Goal: Task Accomplishment & Management: Use online tool/utility

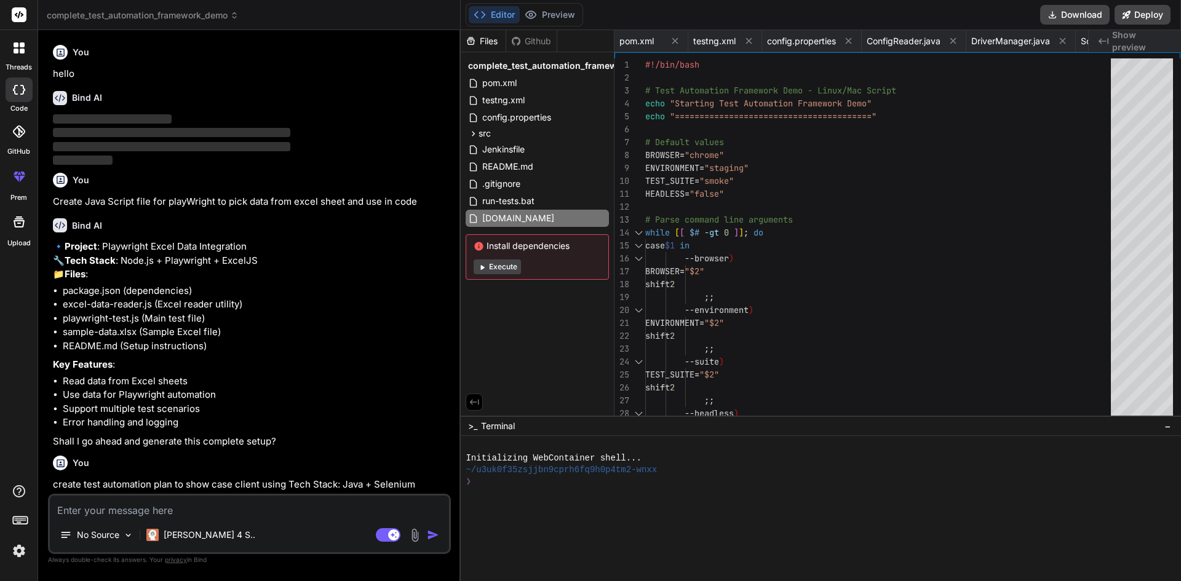
scroll to position [0, 2041]
click at [164, 202] on p "Create Java Script file for playWright to pick data from excel sheet and use in…" at bounding box center [250, 202] width 395 height 14
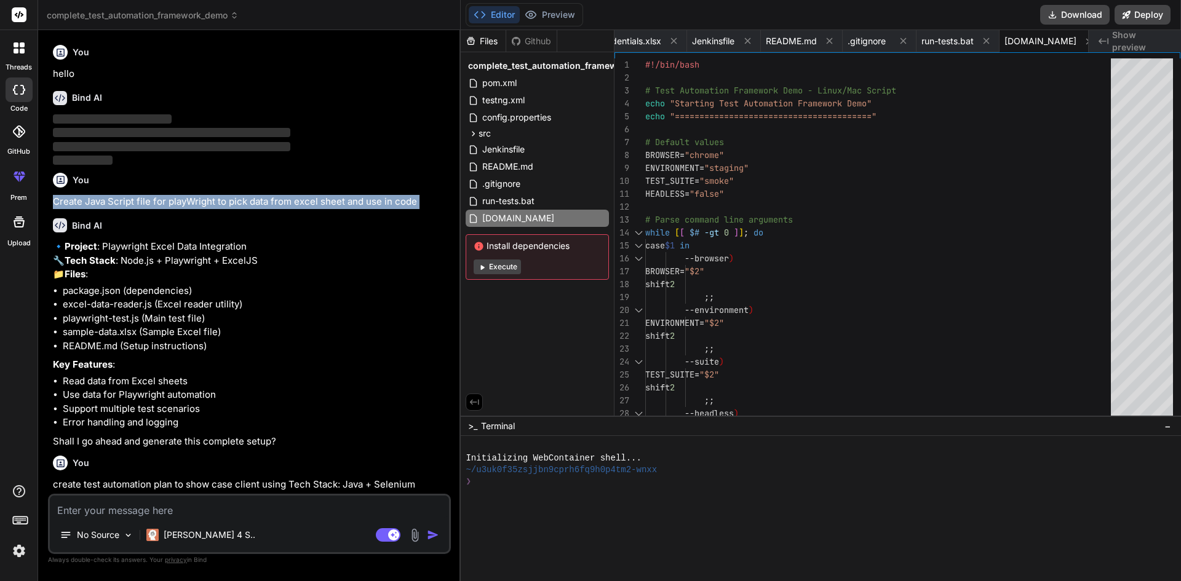
click at [164, 202] on p "Create Java Script file for playWright to pick data from excel sheet and use in…" at bounding box center [250, 202] width 395 height 14
copy div "Create Java Script file for playWright to pick data from excel sheet and use in…"
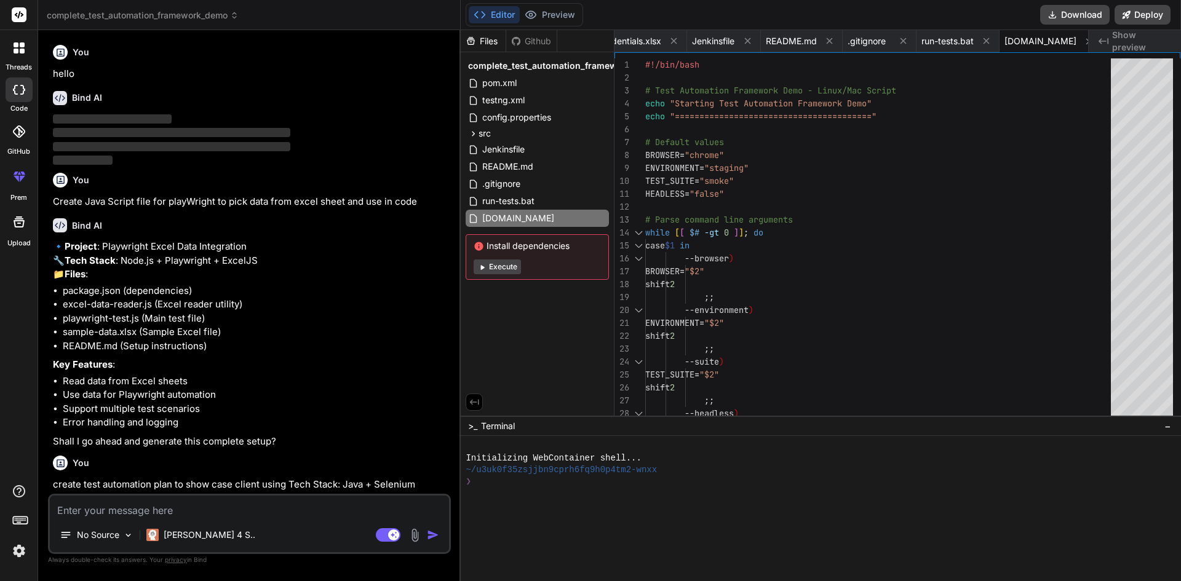
click at [20, 52] on icon at bounding box center [22, 51] width 5 height 5
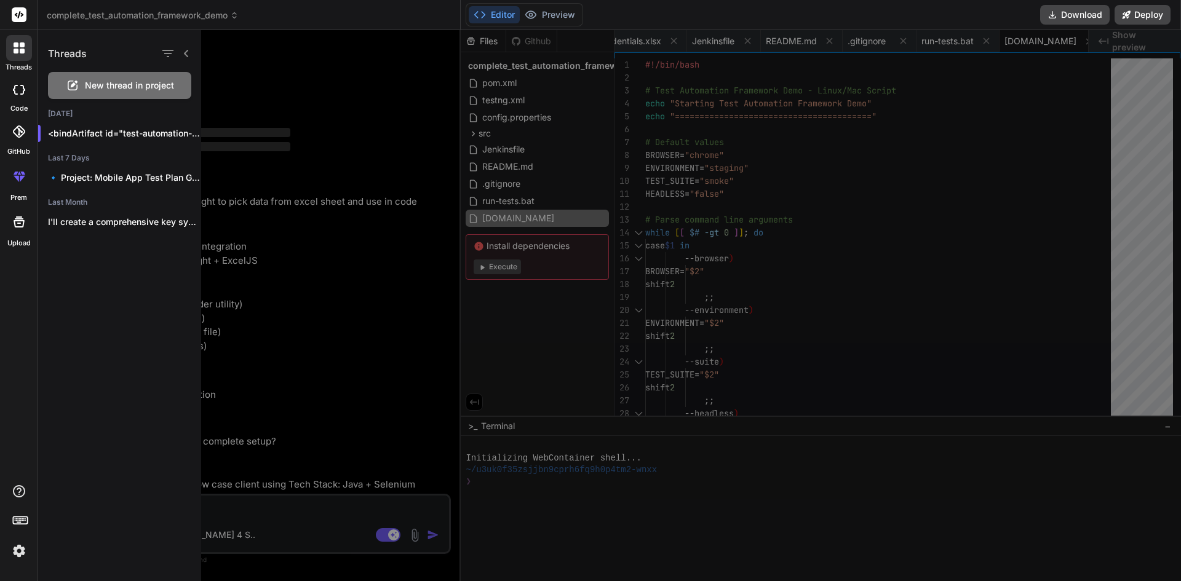
click at [297, 82] on div at bounding box center [710, 305] width 1018 height 551
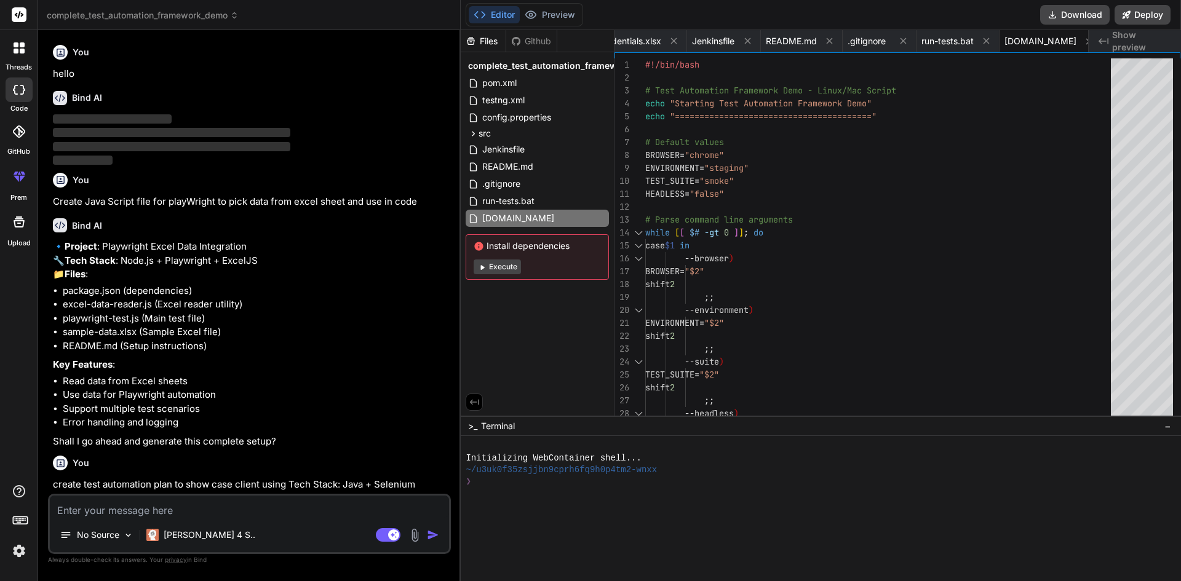
click at [121, 511] on textarea at bounding box center [249, 507] width 399 height 22
paste textarea "Create Java Script file for playWright to pick data from excel sheet and use in…"
type textarea "Create Java Script file for playWright to pick data from excel sheet and use in…"
type textarea "x"
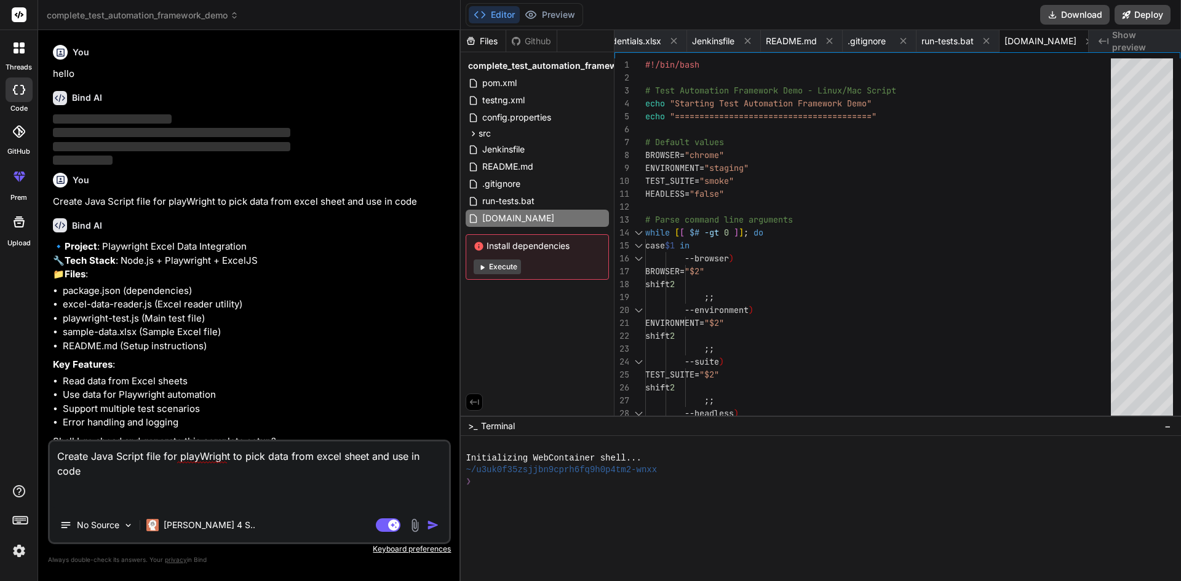
type textarea "Create Java Script file for playWright to pick data from excel sheet and use in…"
type textarea "x"
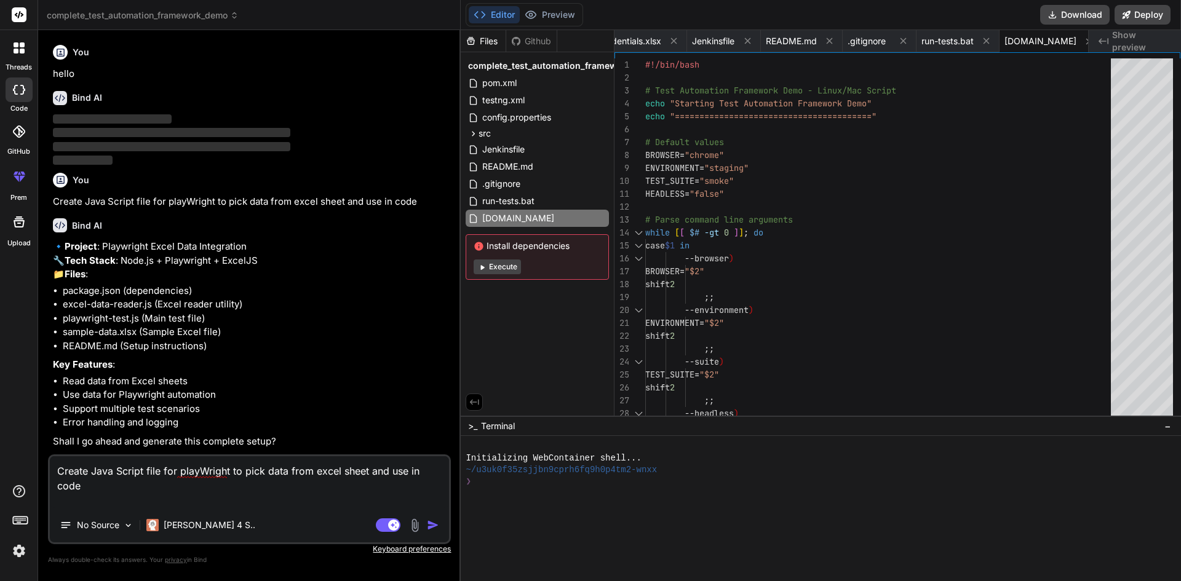
type textarea "Create Java Script file for playWright to pick data from excel sheet and use in…"
type textarea "x"
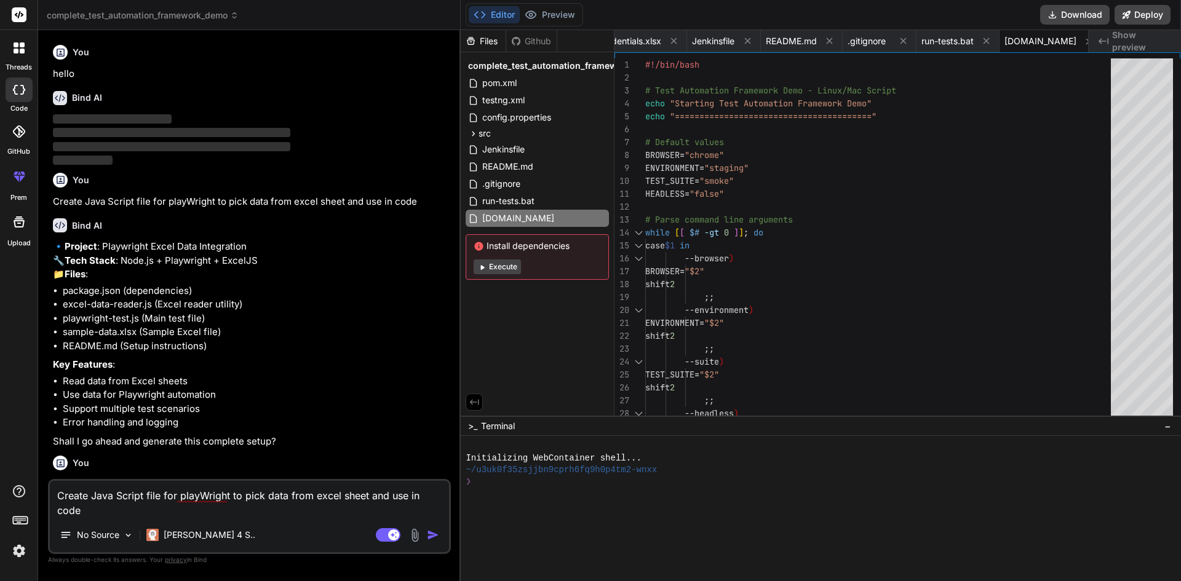
type textarea "Create Java Script file for playWright to pick data from excel sheet and use in…"
click at [432, 534] on img "button" at bounding box center [433, 535] width 12 height 12
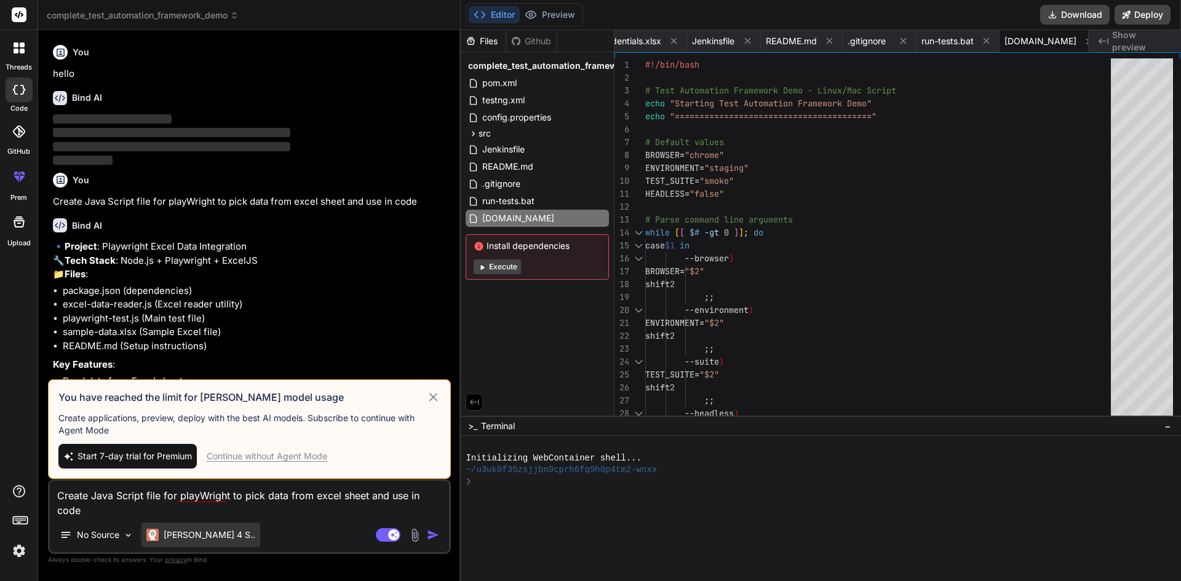
click at [195, 541] on div "[PERSON_NAME] 4 S.." at bounding box center [200, 535] width 119 height 25
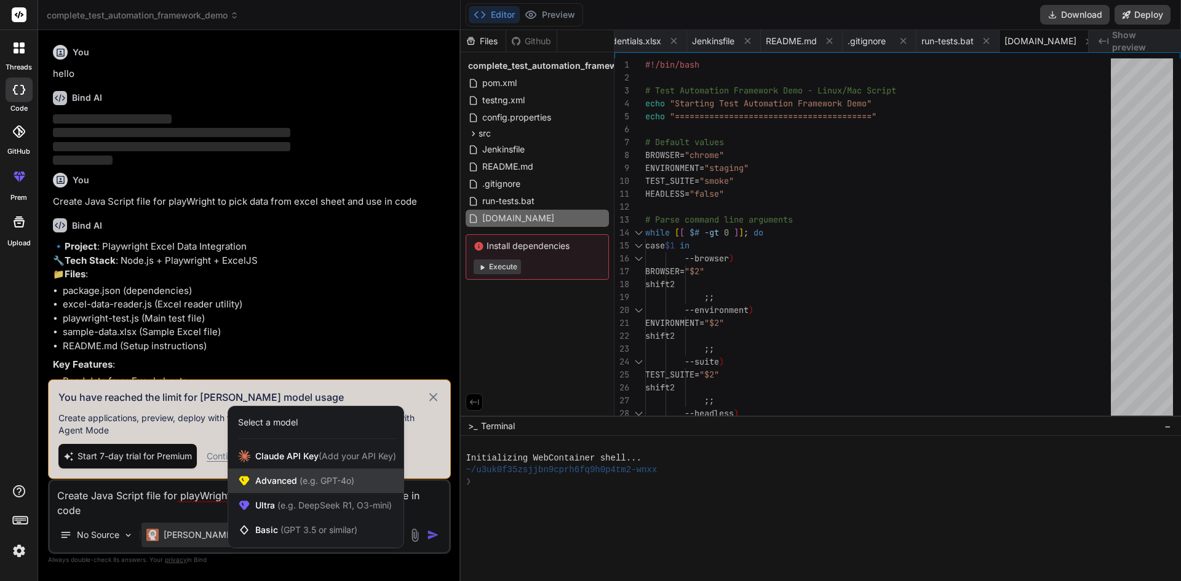
click at [291, 478] on span "Advanced (e.g. GPT-4o)" at bounding box center [304, 481] width 99 height 12
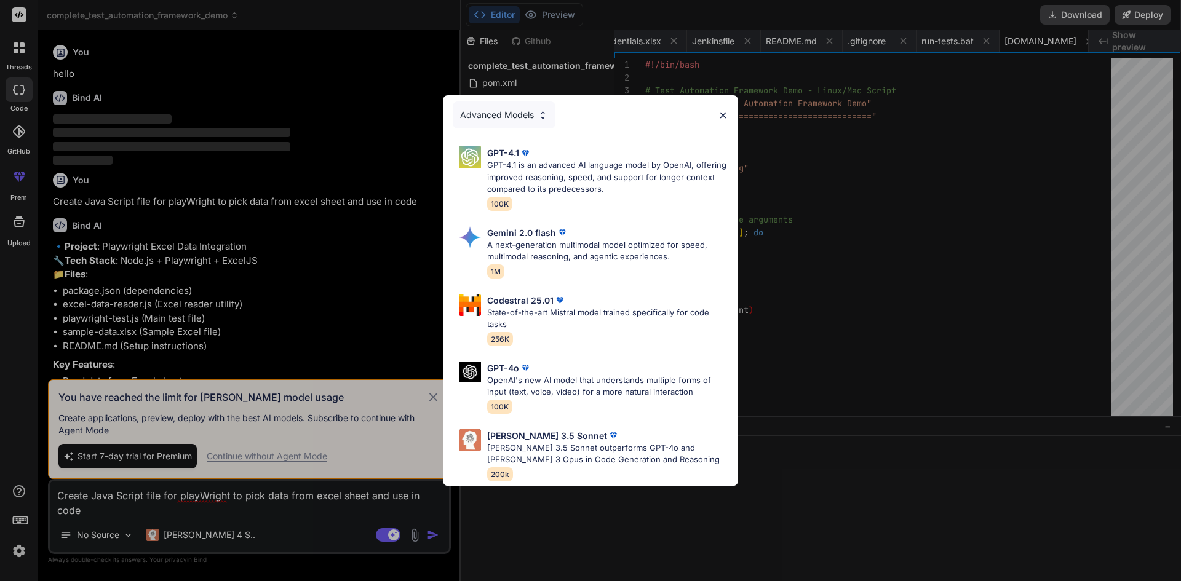
click at [442, 533] on div "Advanced Models GPT-4.1 GPT-4.1 is an advanced AI language model by OpenAI, off…" at bounding box center [590, 290] width 1181 height 581
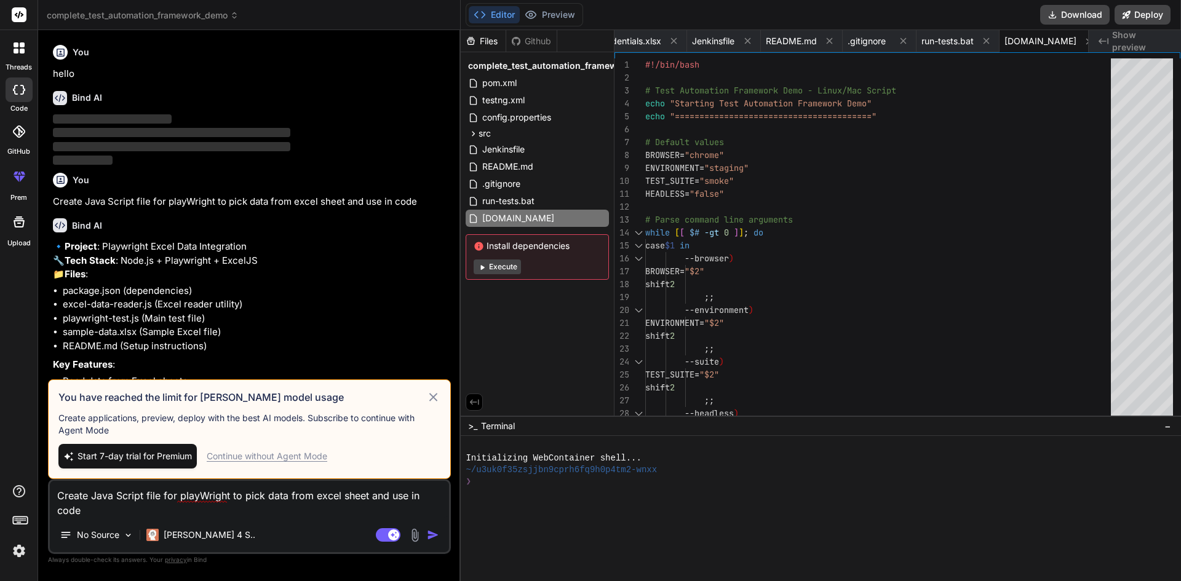
click at [431, 529] on img "button" at bounding box center [433, 535] width 12 height 12
click at [174, 542] on div "[PERSON_NAME] 4 S.." at bounding box center [200, 535] width 119 height 25
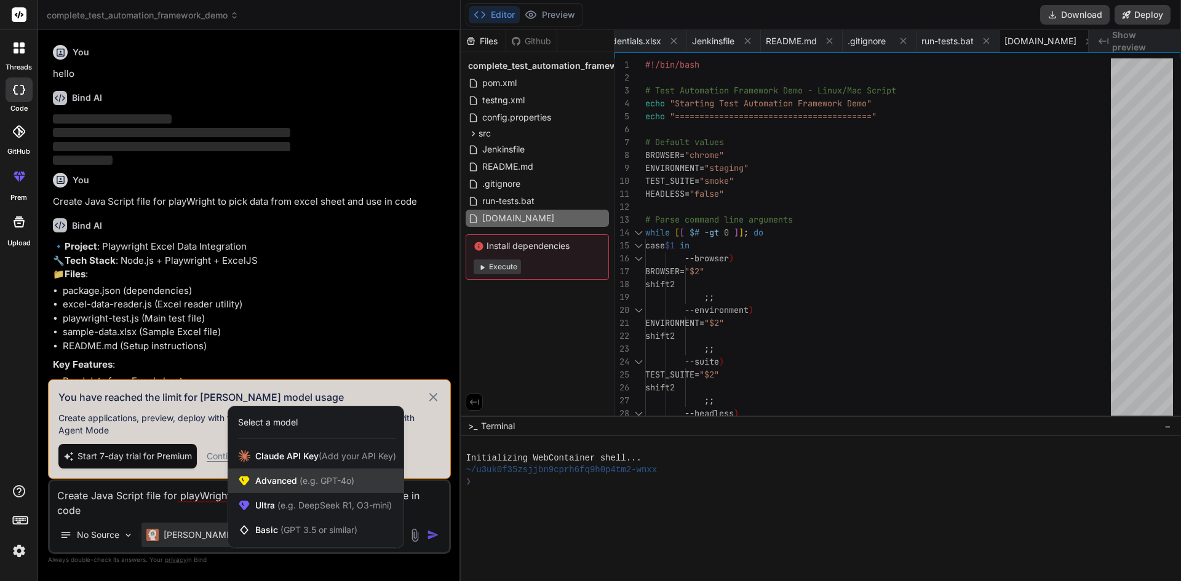
click at [319, 482] on span "(e.g. GPT-4o)" at bounding box center [325, 480] width 57 height 10
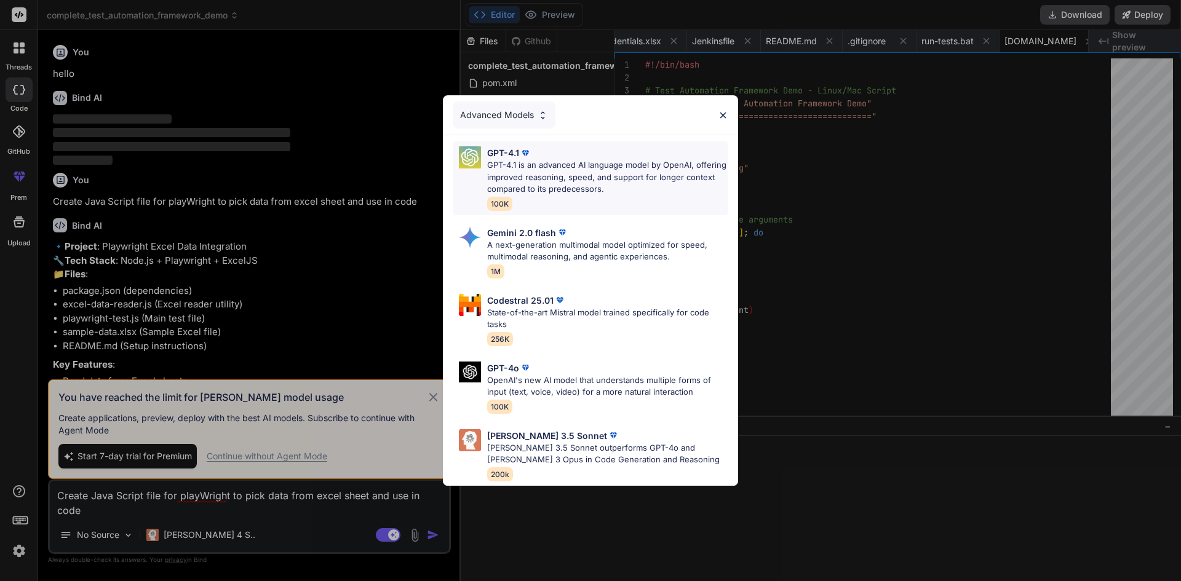
click at [557, 175] on p "GPT-4.1 is an advanced AI language model by OpenAI, offering improved reasoning…" at bounding box center [607, 177] width 241 height 36
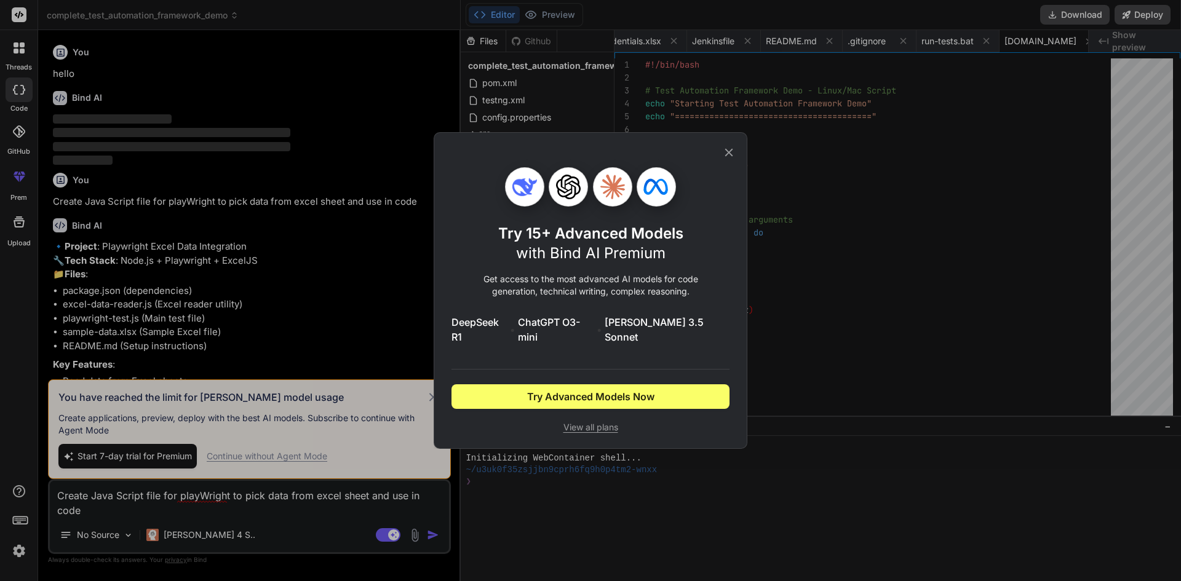
click at [734, 159] on icon at bounding box center [729, 153] width 14 height 14
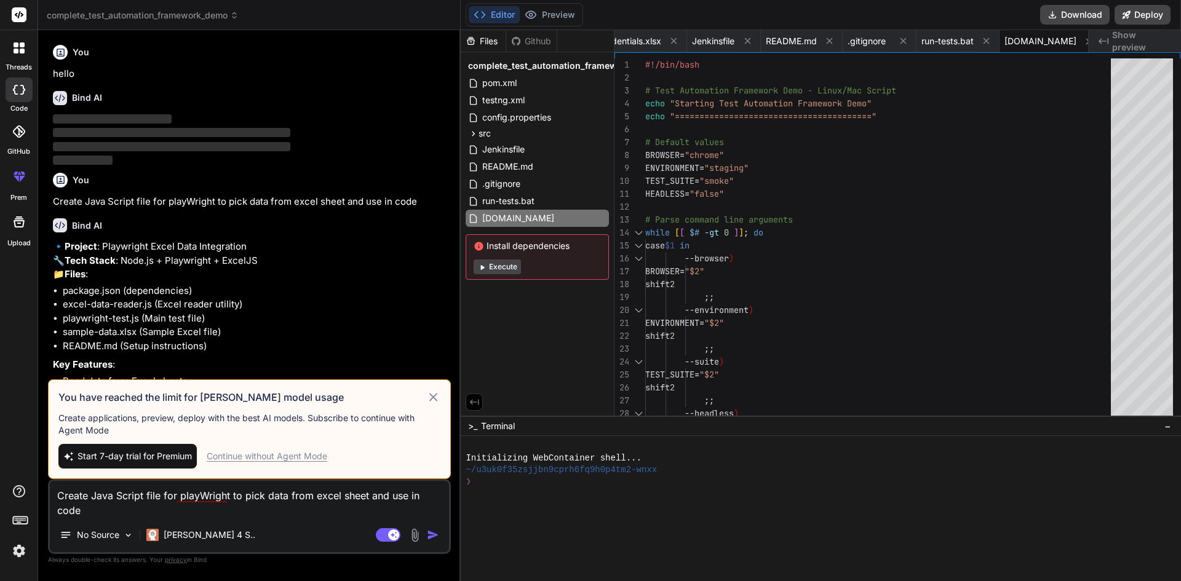
click at [437, 397] on icon at bounding box center [433, 397] width 14 height 15
type textarea "x"
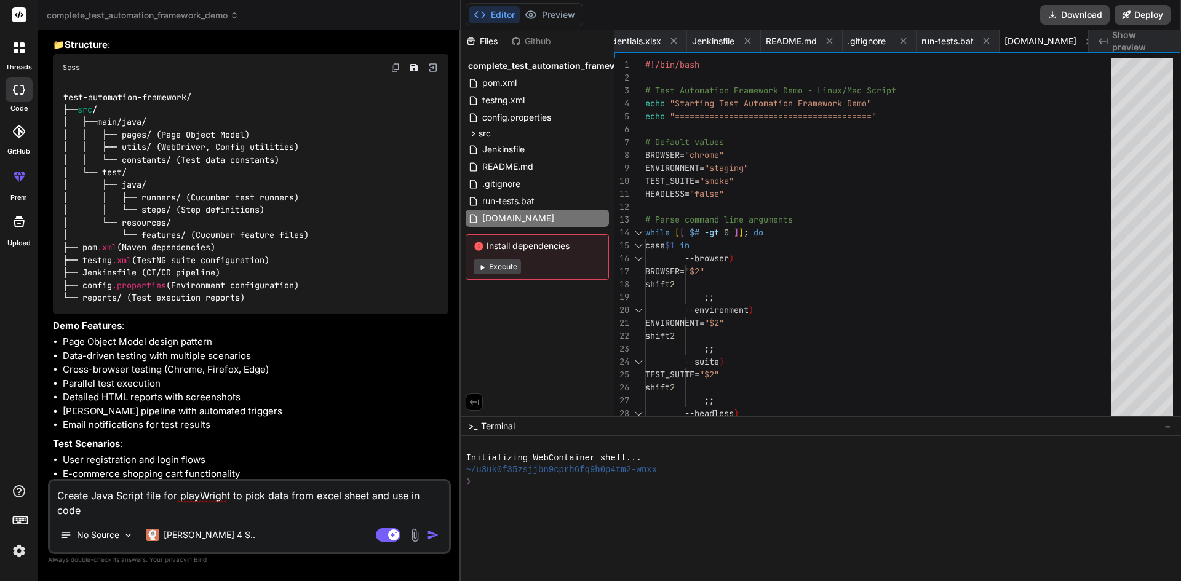
scroll to position [492, 0]
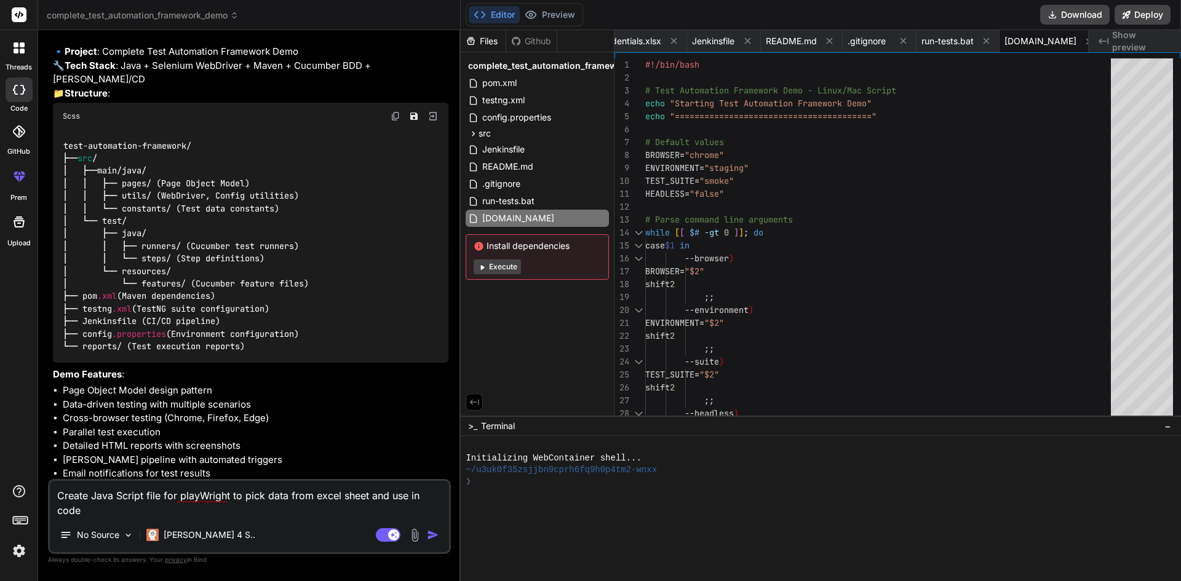
drag, startPoint x: 109, startPoint y: 513, endPoint x: 51, endPoint y: 493, distance: 61.8
click at [51, 493] on textarea "Create Java Script file for playWright to pick data from excel sheet and use in…" at bounding box center [249, 499] width 399 height 37
